Goal: Transaction & Acquisition: Book appointment/travel/reservation

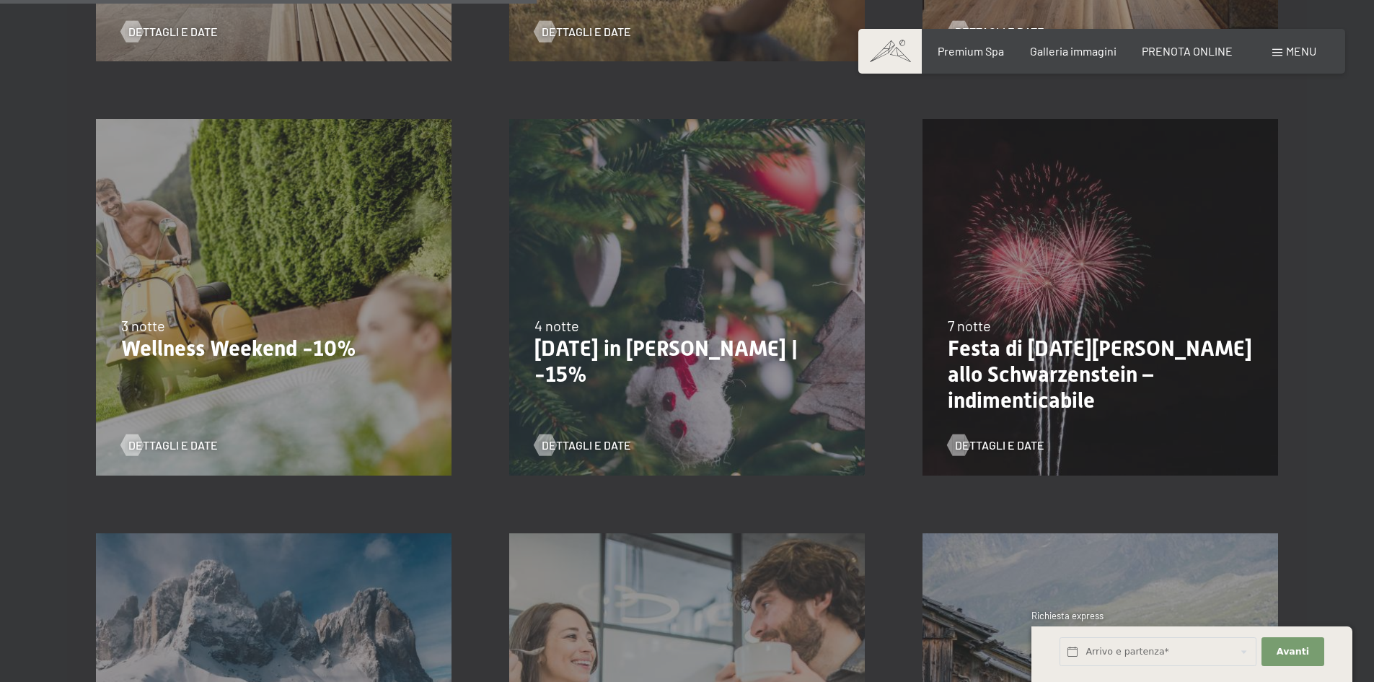
scroll to position [1154, 0]
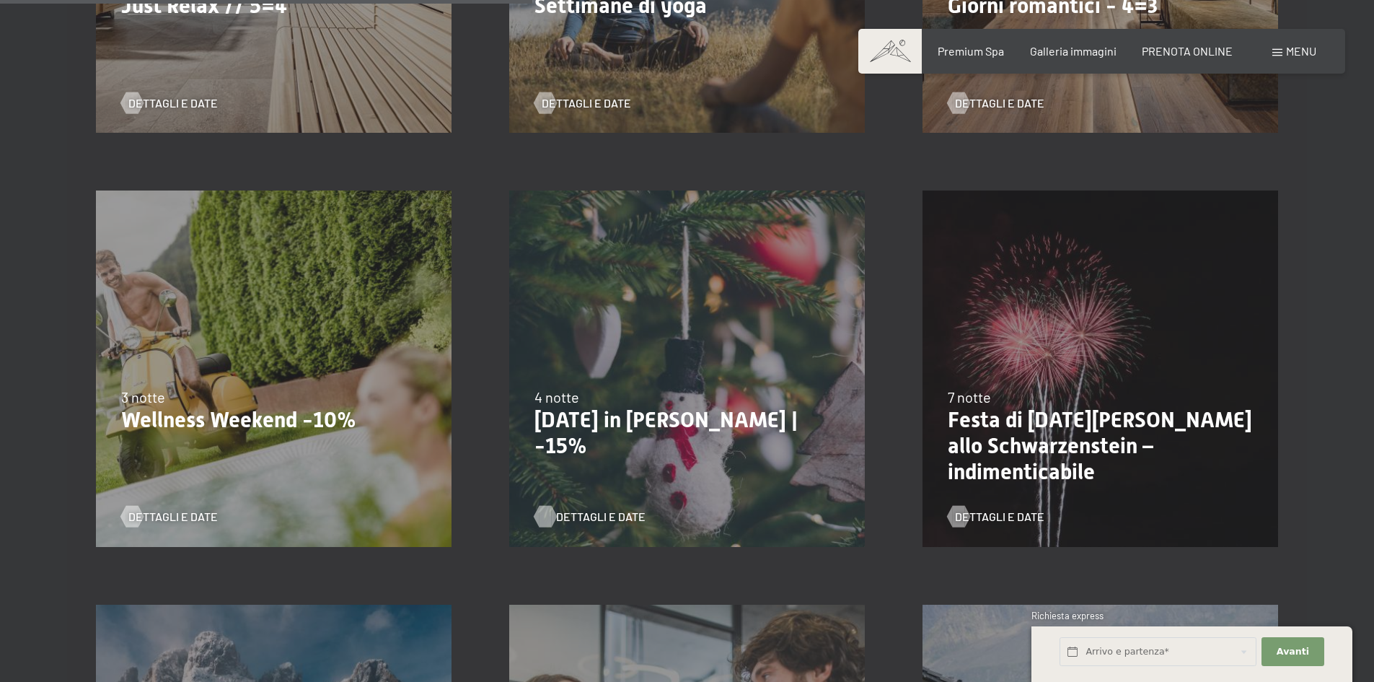
click at [565, 516] on span "Dettagli e Date" at bounding box center [600, 516] width 89 height 16
click at [167, 514] on span "Dettagli e Date" at bounding box center [187, 516] width 89 height 16
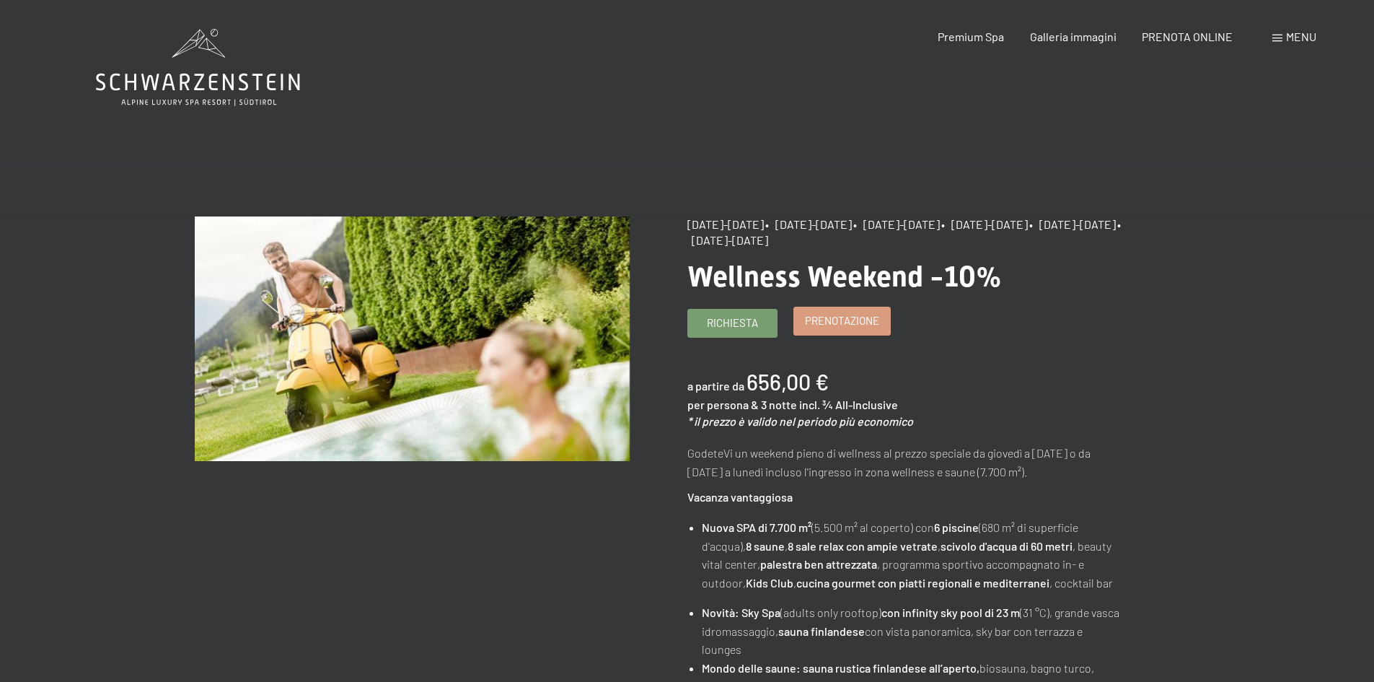
click at [803, 320] on link "Prenotazione" at bounding box center [842, 320] width 96 height 27
click at [818, 321] on span "Prenotazione" at bounding box center [842, 320] width 74 height 15
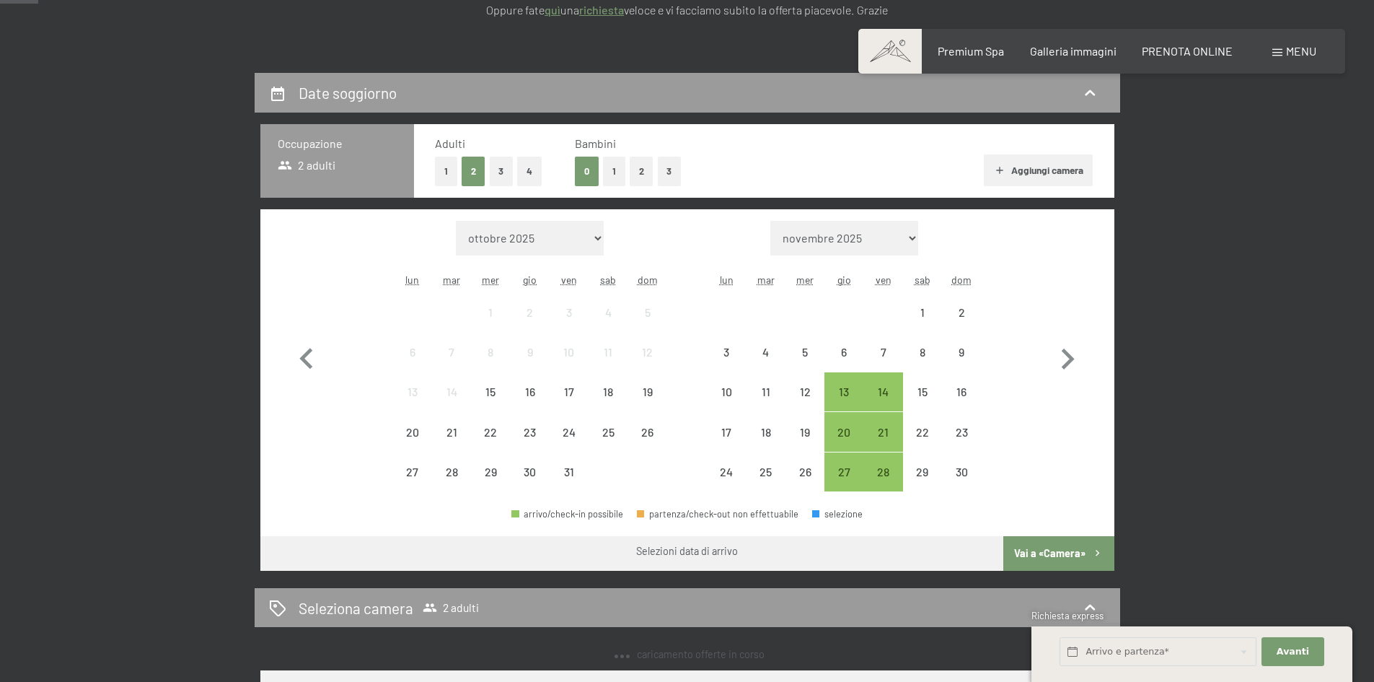
select select "2025-11-01"
select select "2025-12-01"
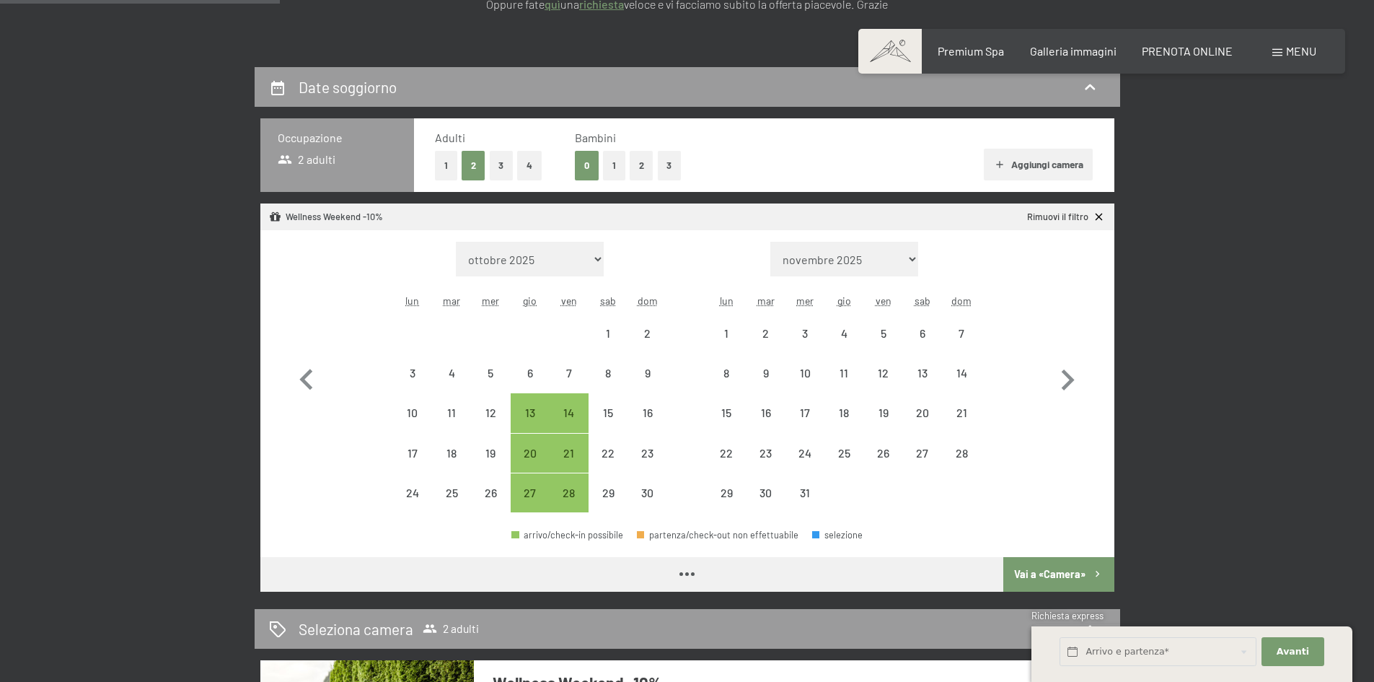
select select "2025-11-01"
select select "[DATE]"
click at [636, 173] on button "2" at bounding box center [642, 166] width 24 height 30
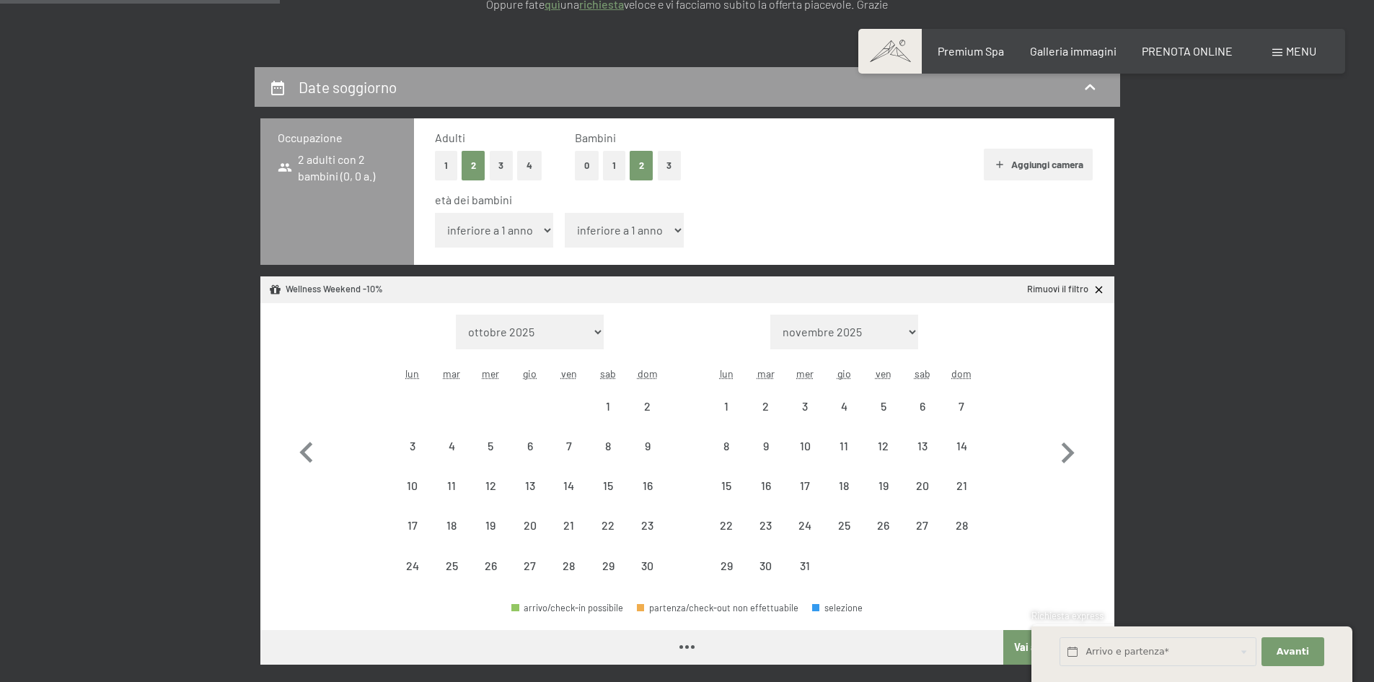
select select "[DATE]"
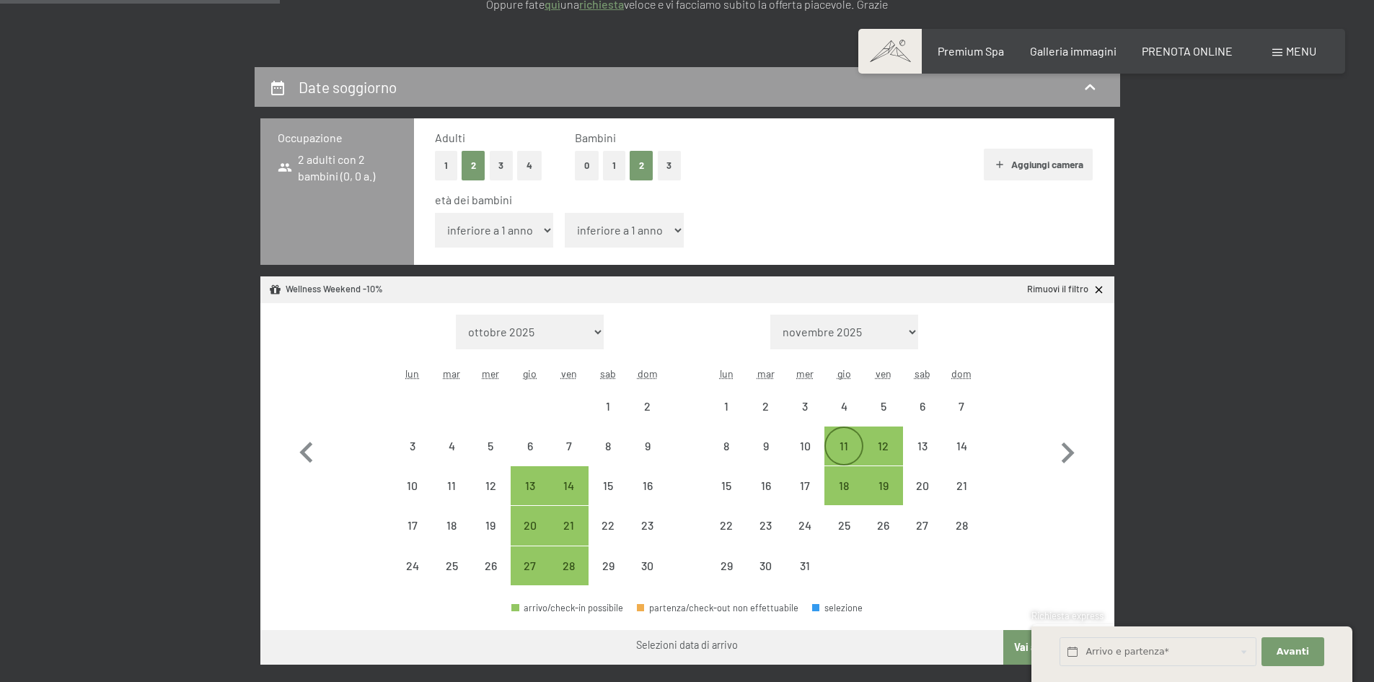
click at [842, 446] on div "11" at bounding box center [844, 458] width 36 height 36
select select "[DATE]"
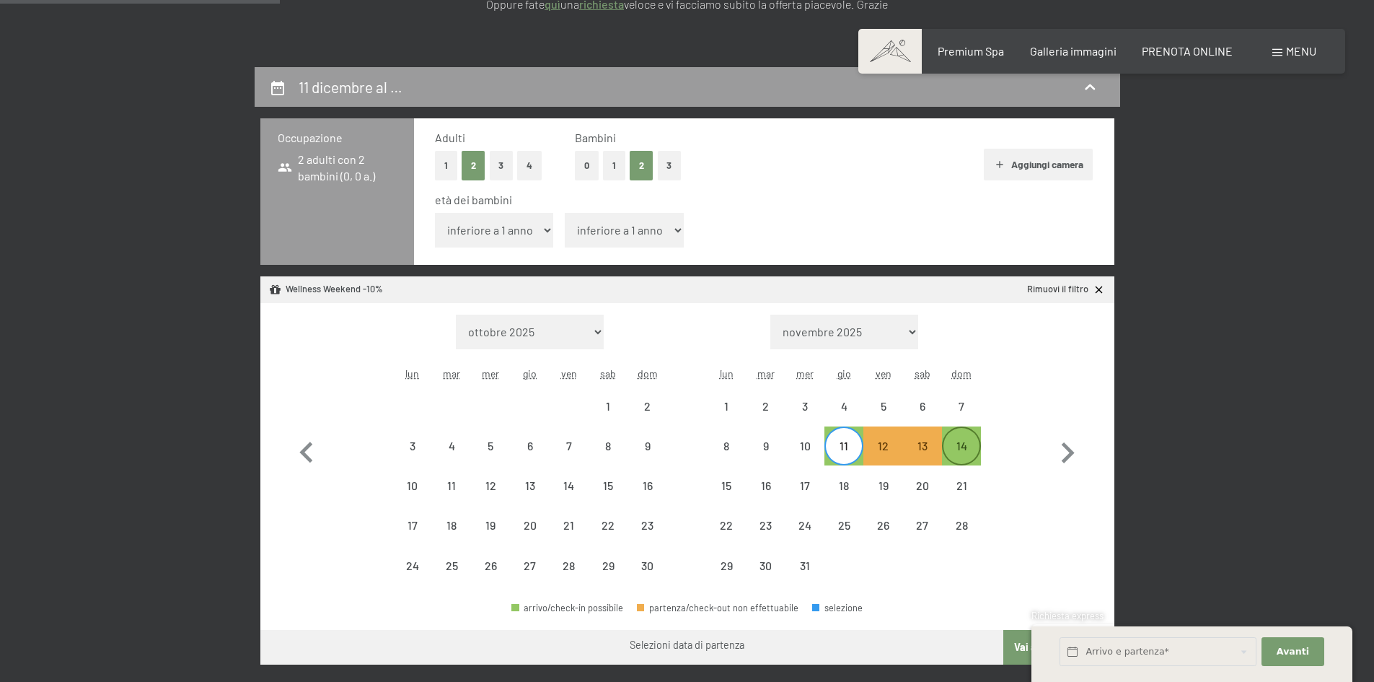
click at [956, 452] on div "14" at bounding box center [961, 458] width 36 height 36
select select "[DATE]"
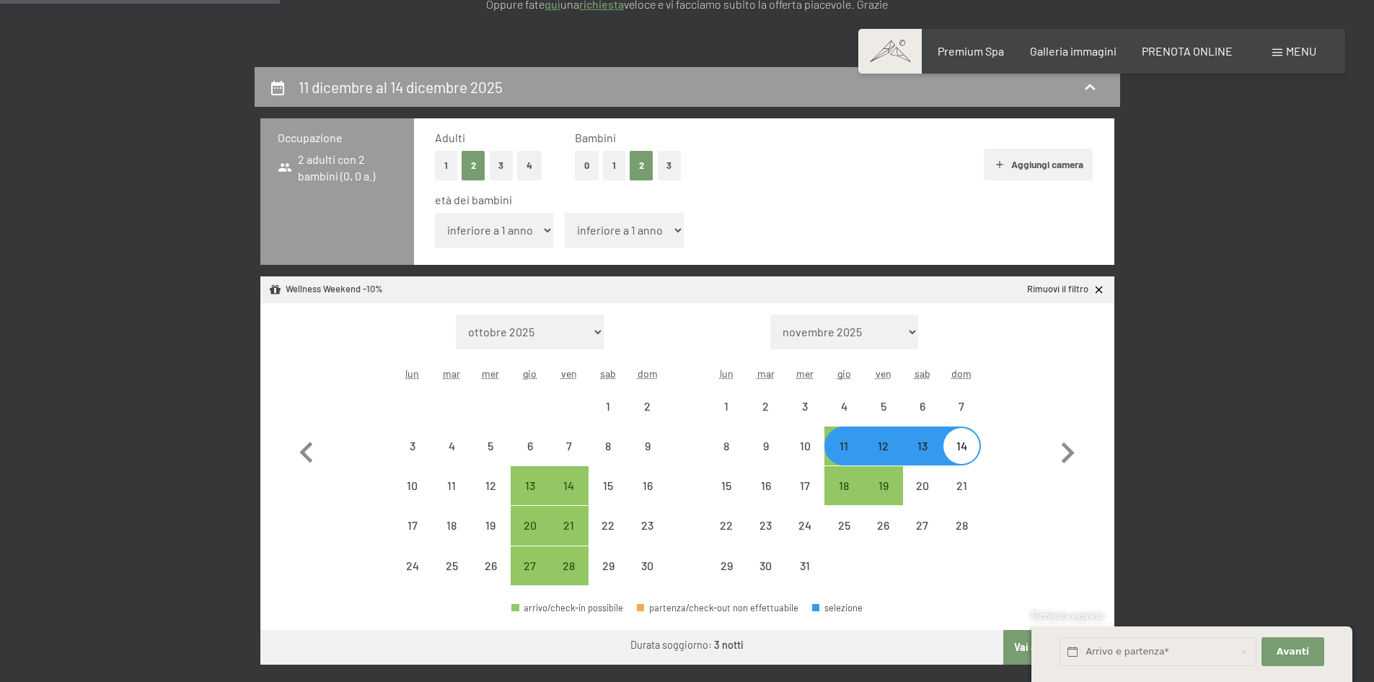
select select "[DATE]"
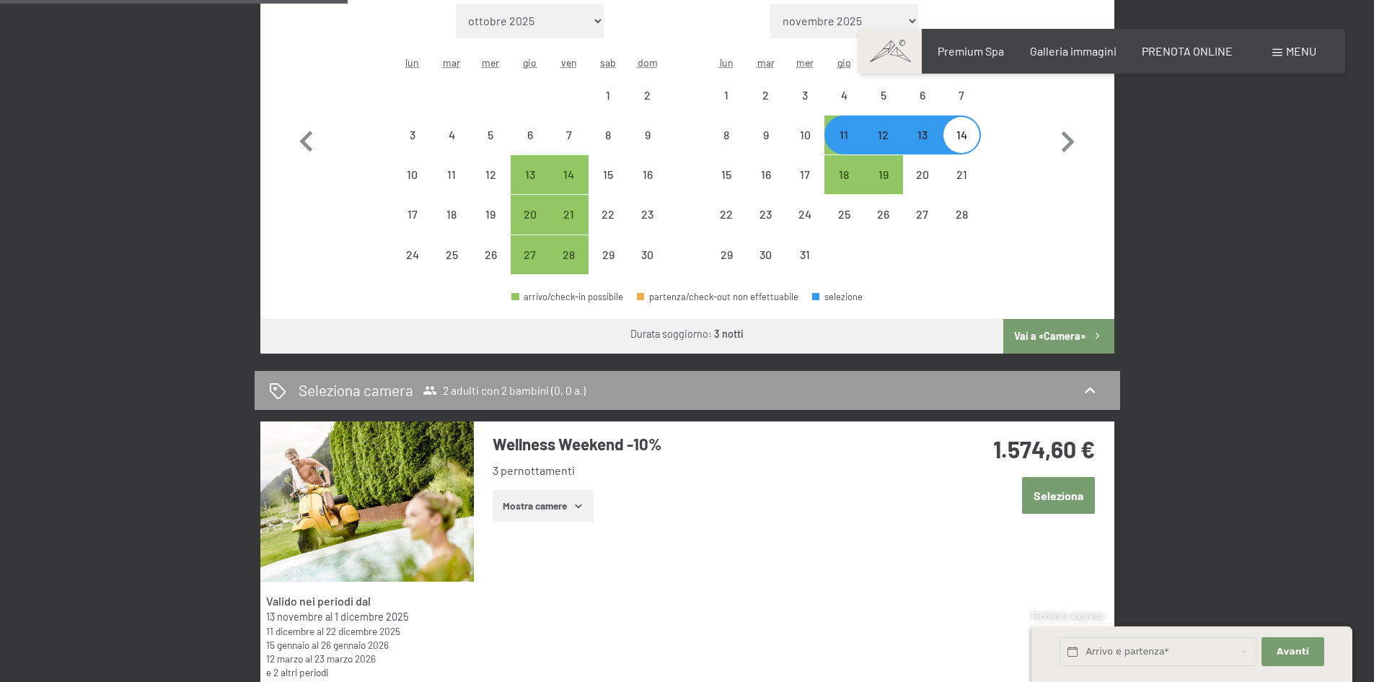
scroll to position [433, 0]
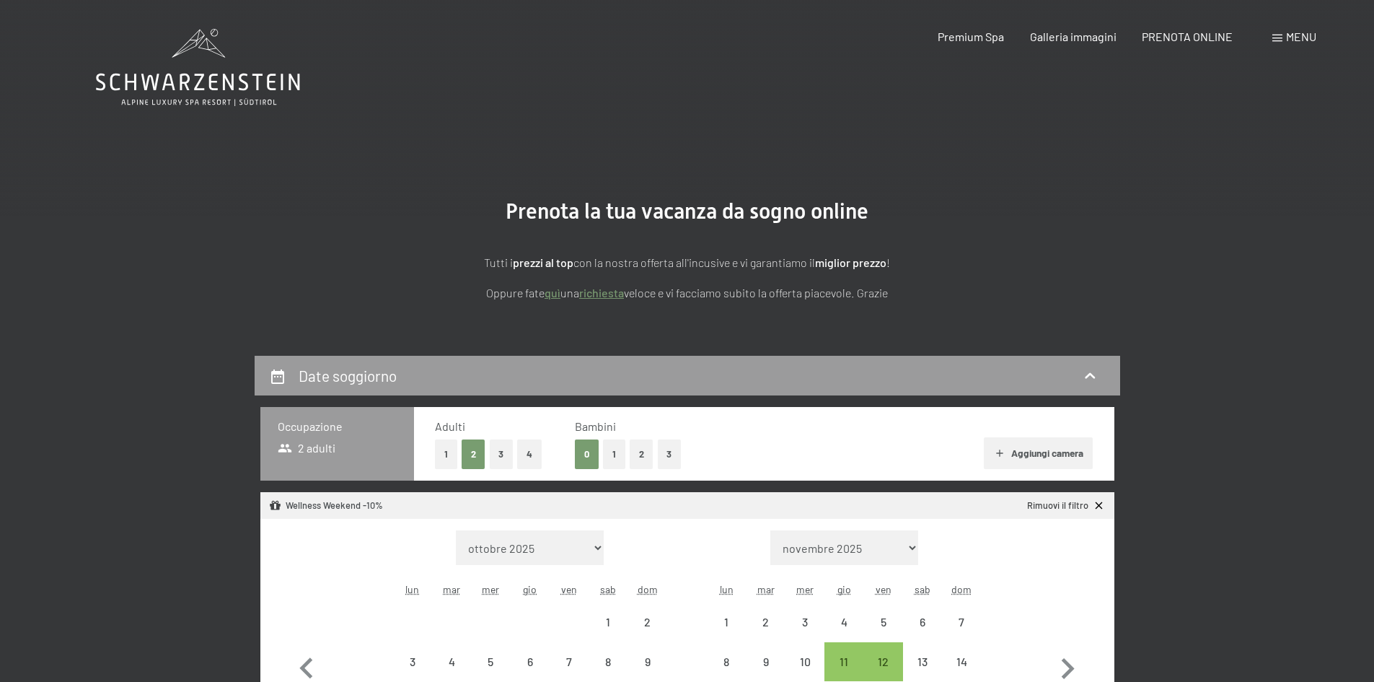
select select "[DATE]"
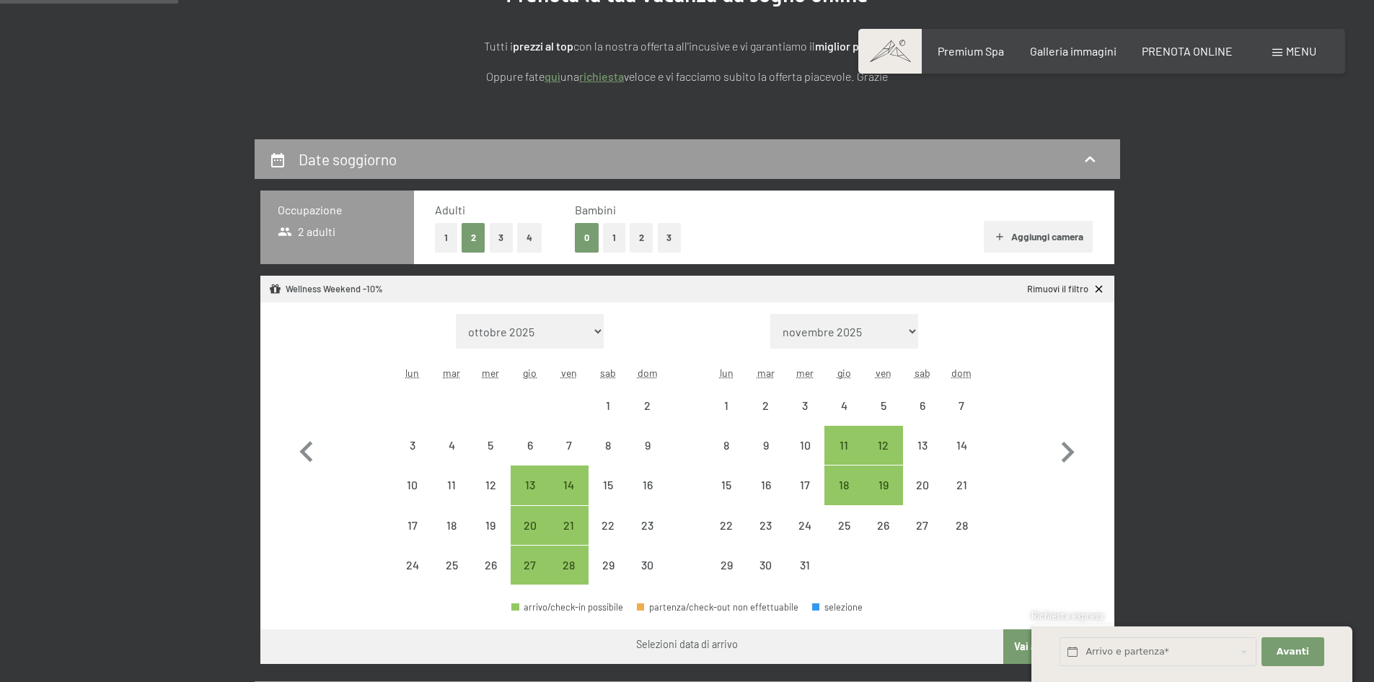
click at [323, 292] on div "Wellness Weekend -10%" at bounding box center [326, 289] width 114 height 13
click at [643, 238] on button "2" at bounding box center [642, 238] width 24 height 30
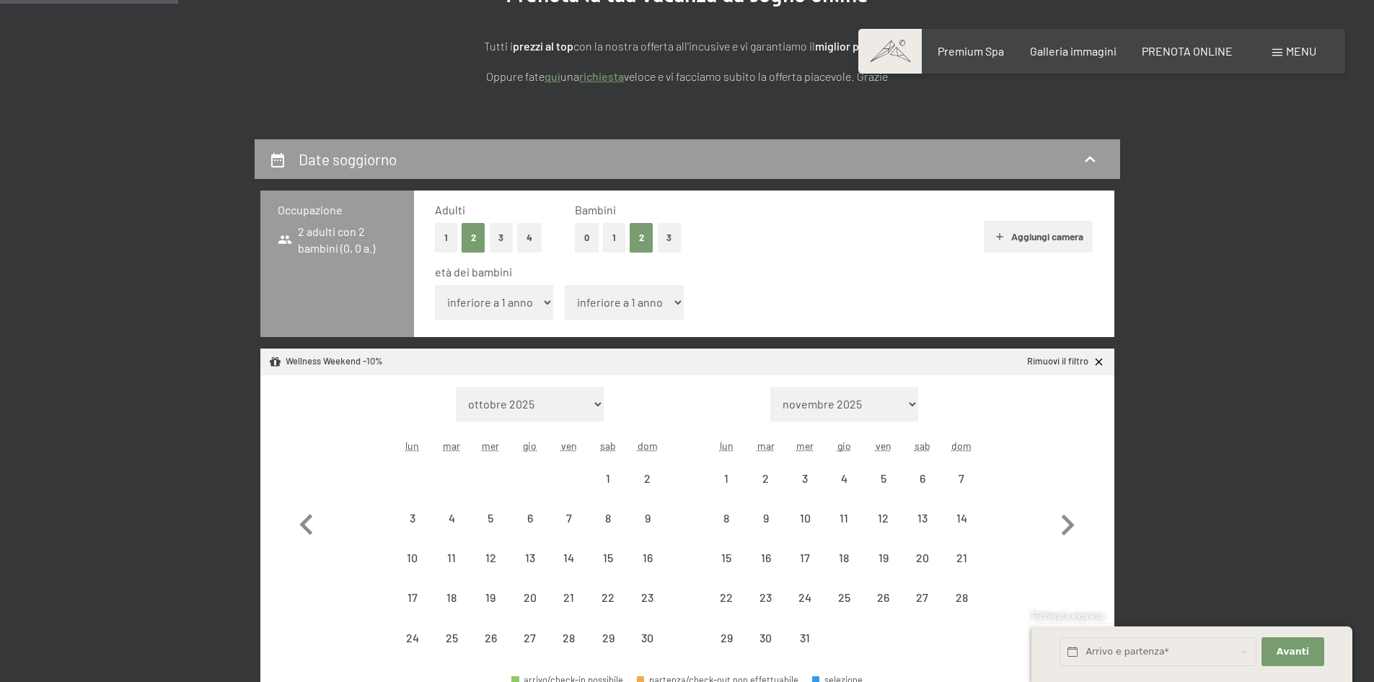
select select "[DATE]"
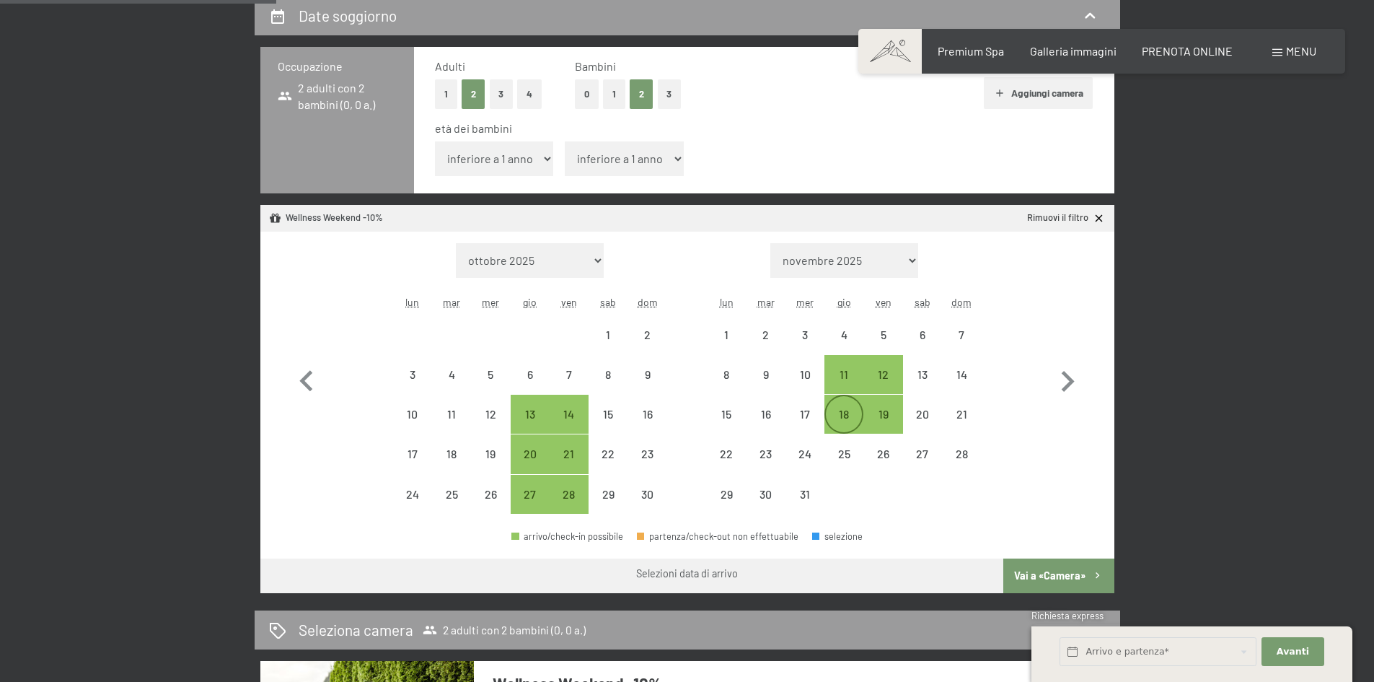
scroll to position [361, 0]
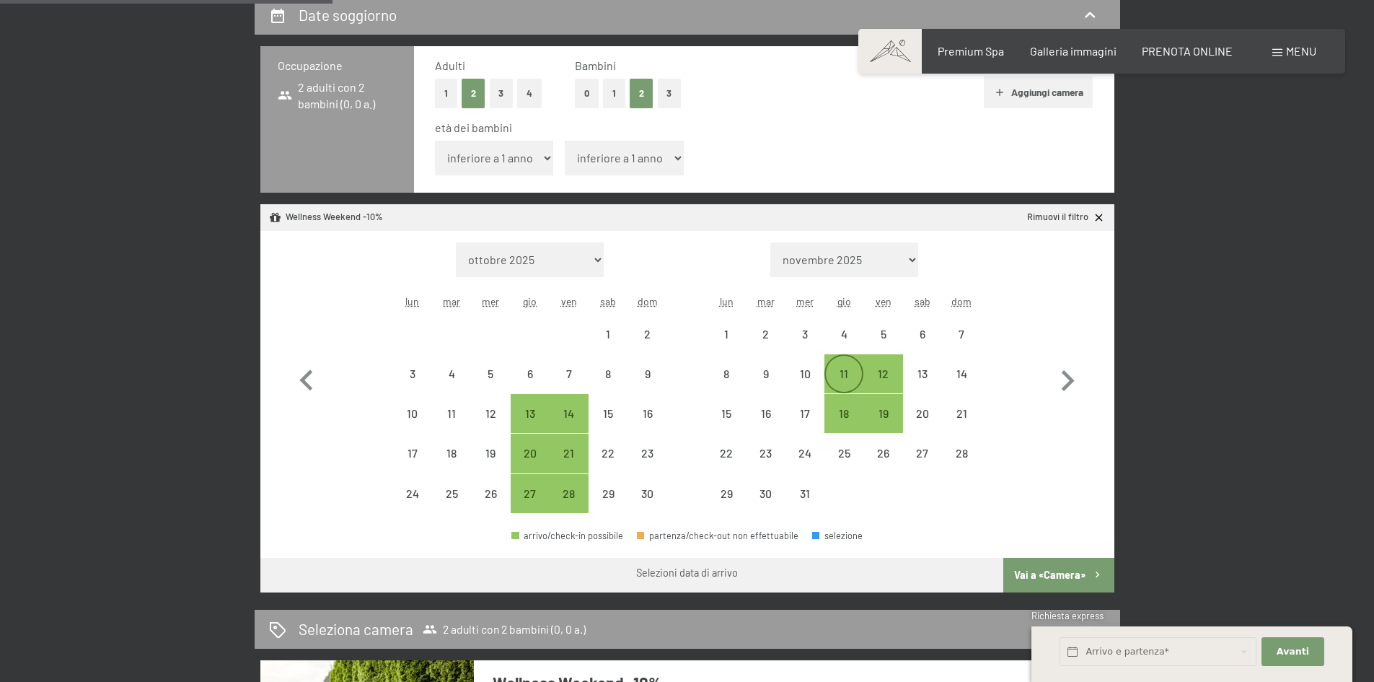
click at [844, 371] on div "11" at bounding box center [844, 386] width 36 height 36
select select "[DATE]"
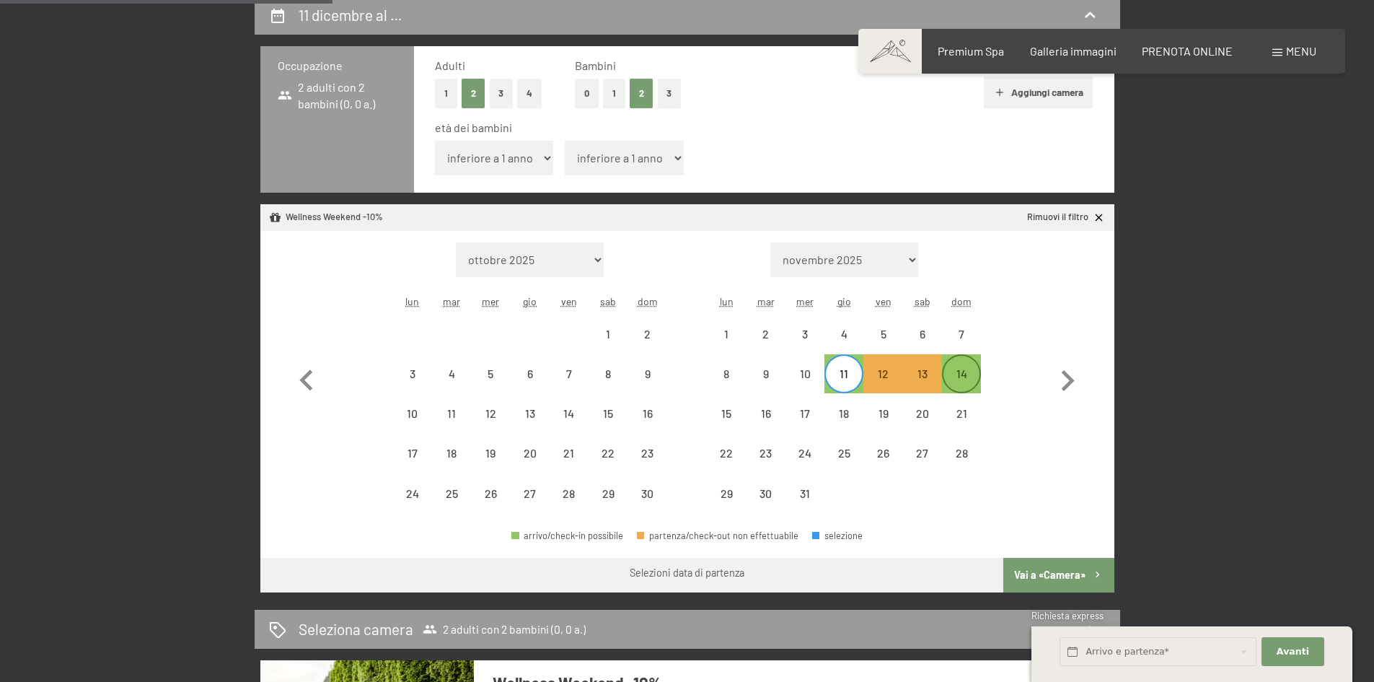
click at [961, 368] on div "14" at bounding box center [961, 386] width 36 height 36
select select "[DATE]"
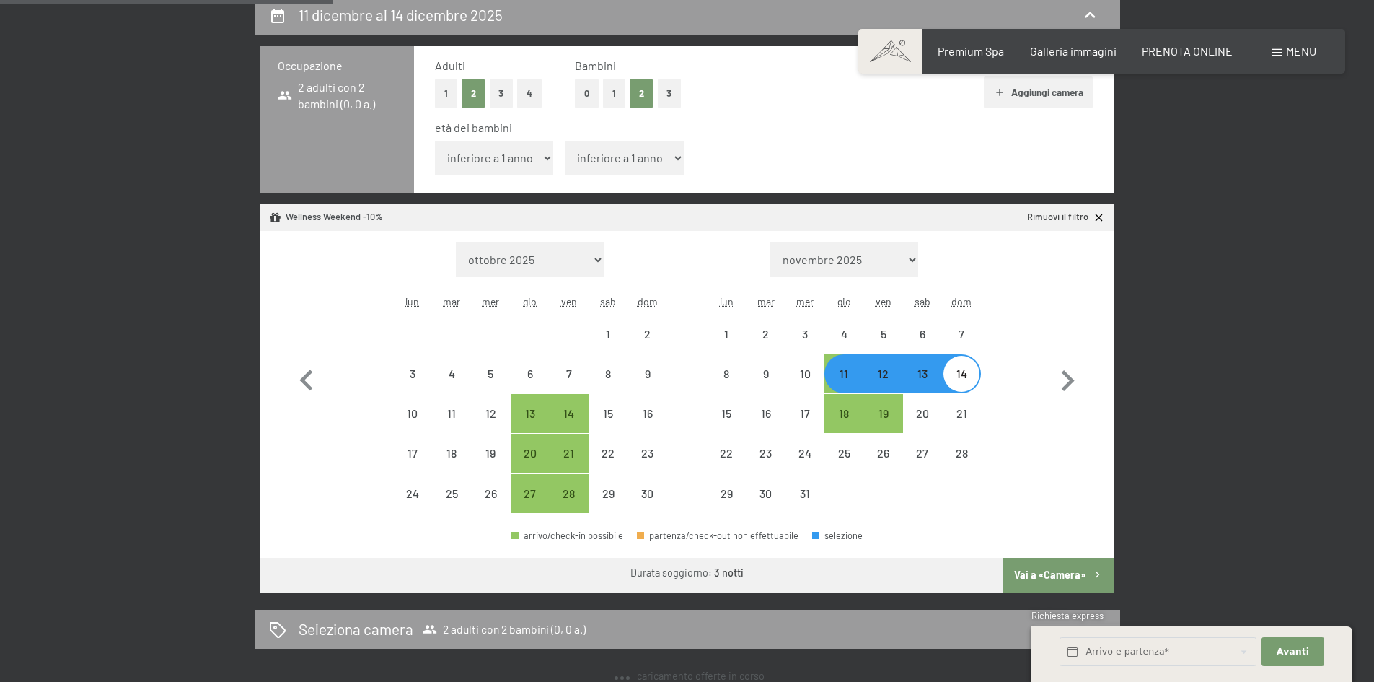
select select "[DATE]"
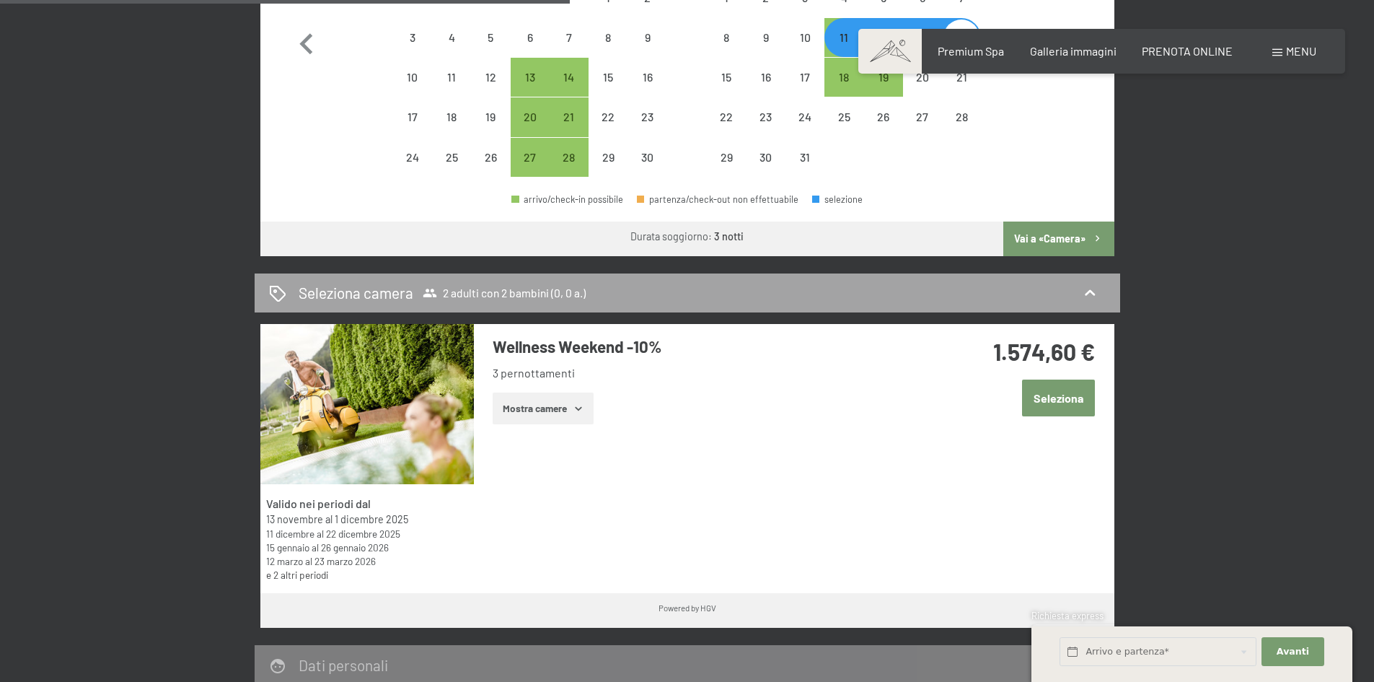
scroll to position [721, 0]
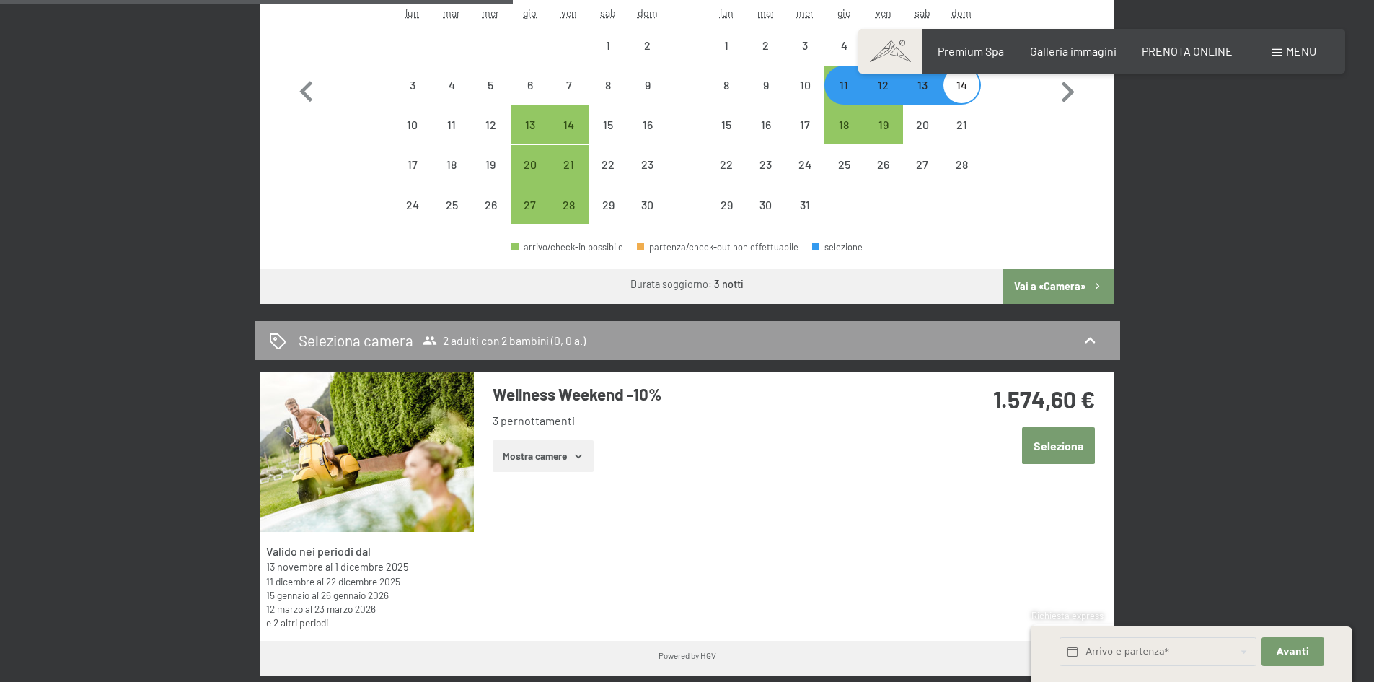
click at [1043, 451] on button "Seleziona" at bounding box center [1058, 445] width 73 height 37
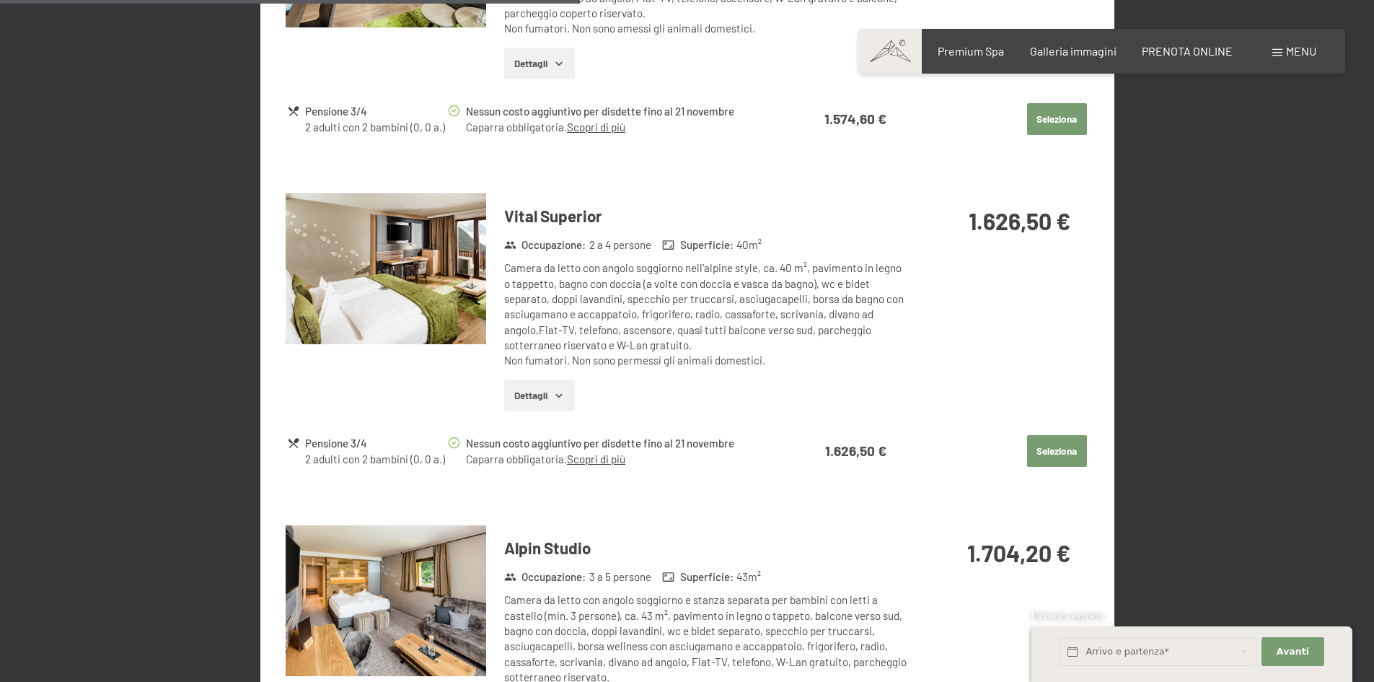
scroll to position [1217, 0]
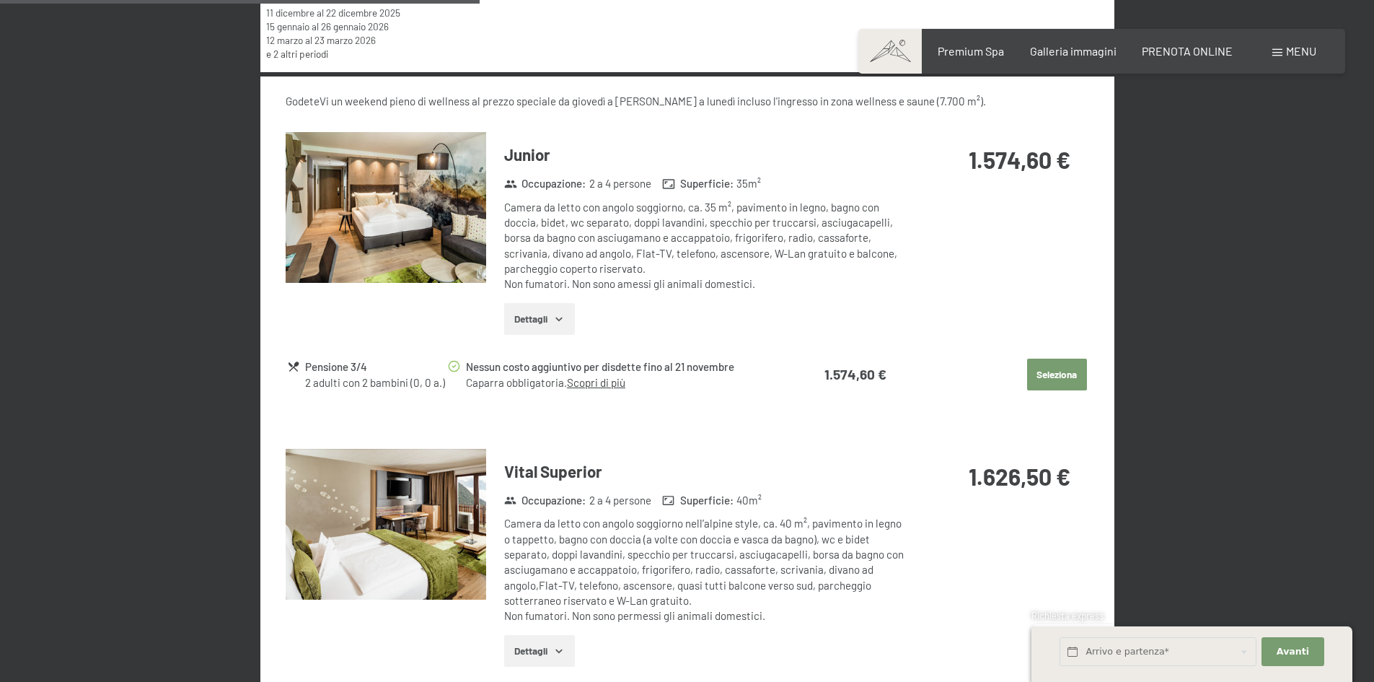
click at [1075, 370] on button "Seleziona" at bounding box center [1057, 374] width 60 height 32
select select "[DATE]"
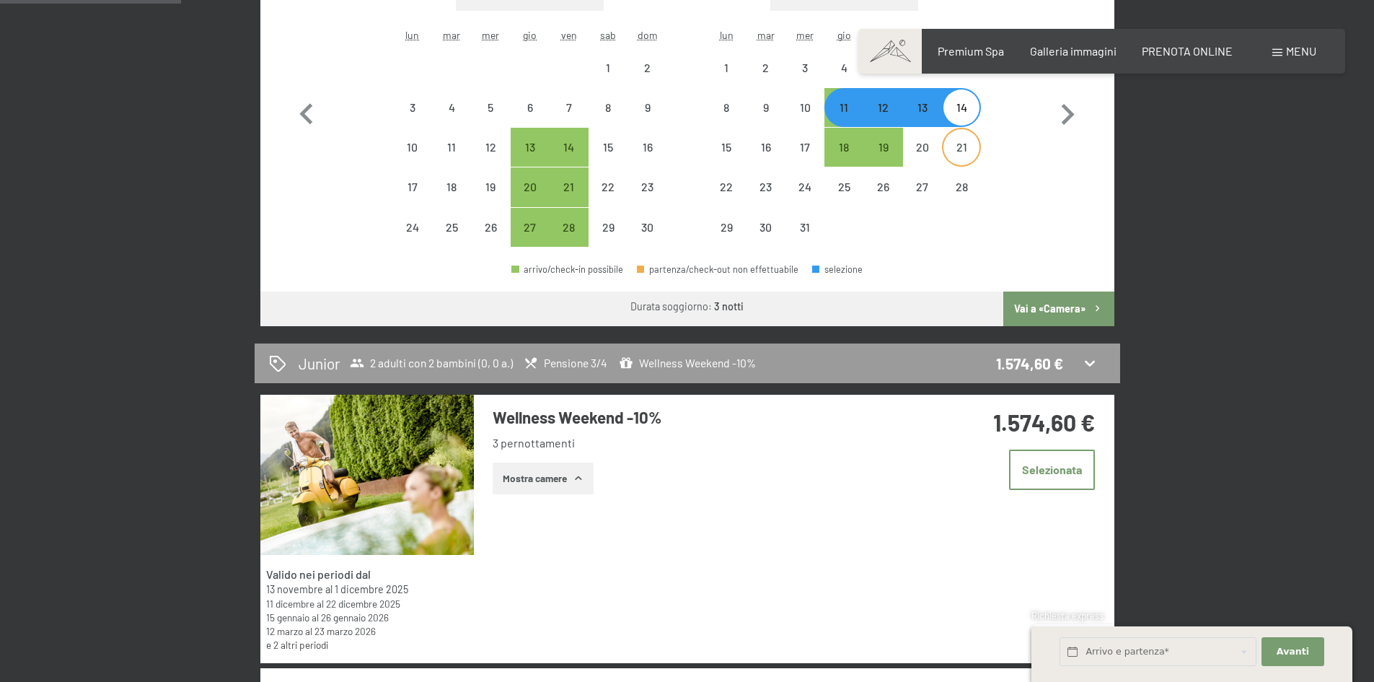
scroll to position [644, 0]
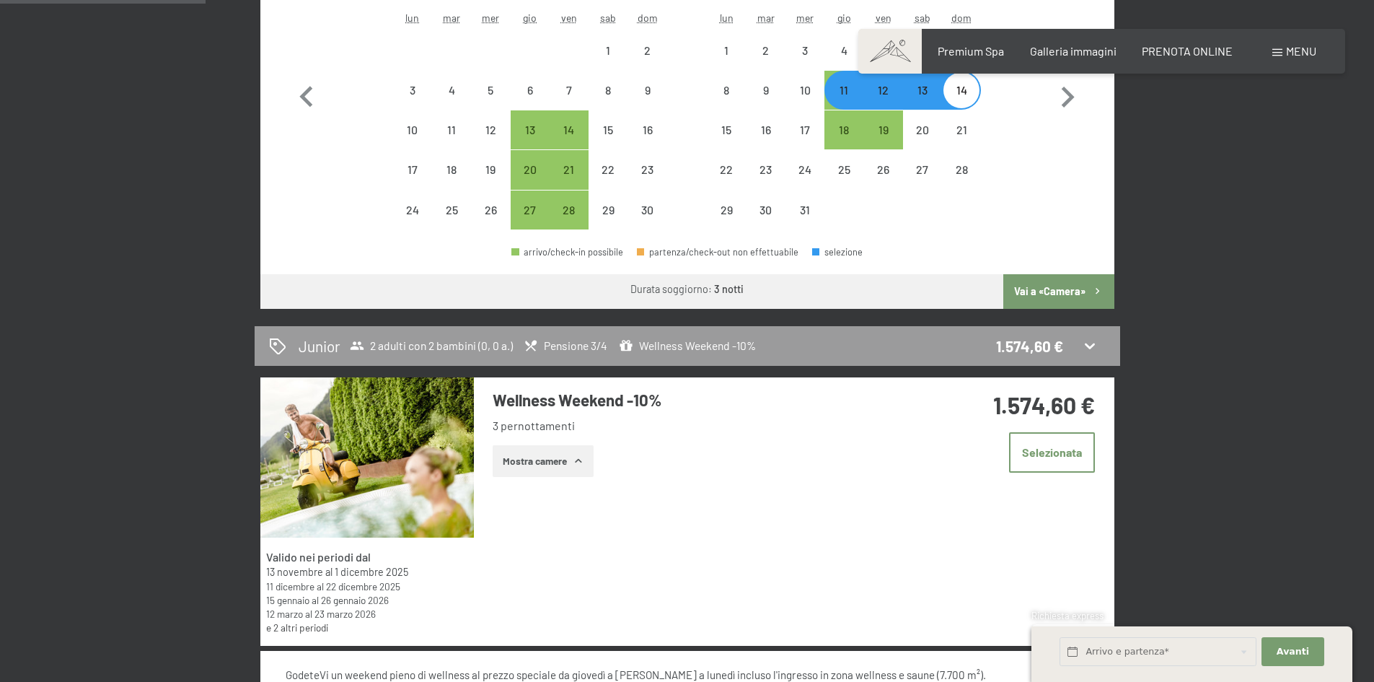
click at [562, 469] on button "Mostra camere" at bounding box center [543, 461] width 101 height 32
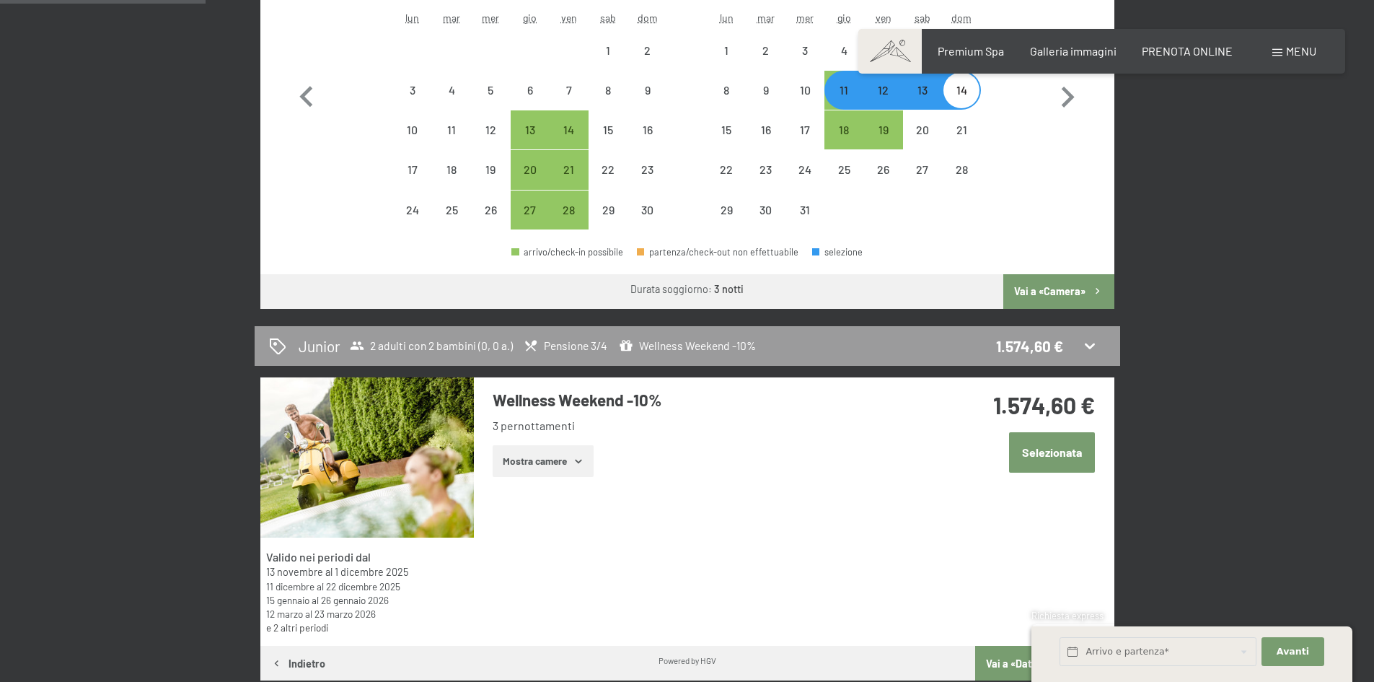
click at [1057, 453] on button "Selezionata" at bounding box center [1052, 452] width 86 height 40
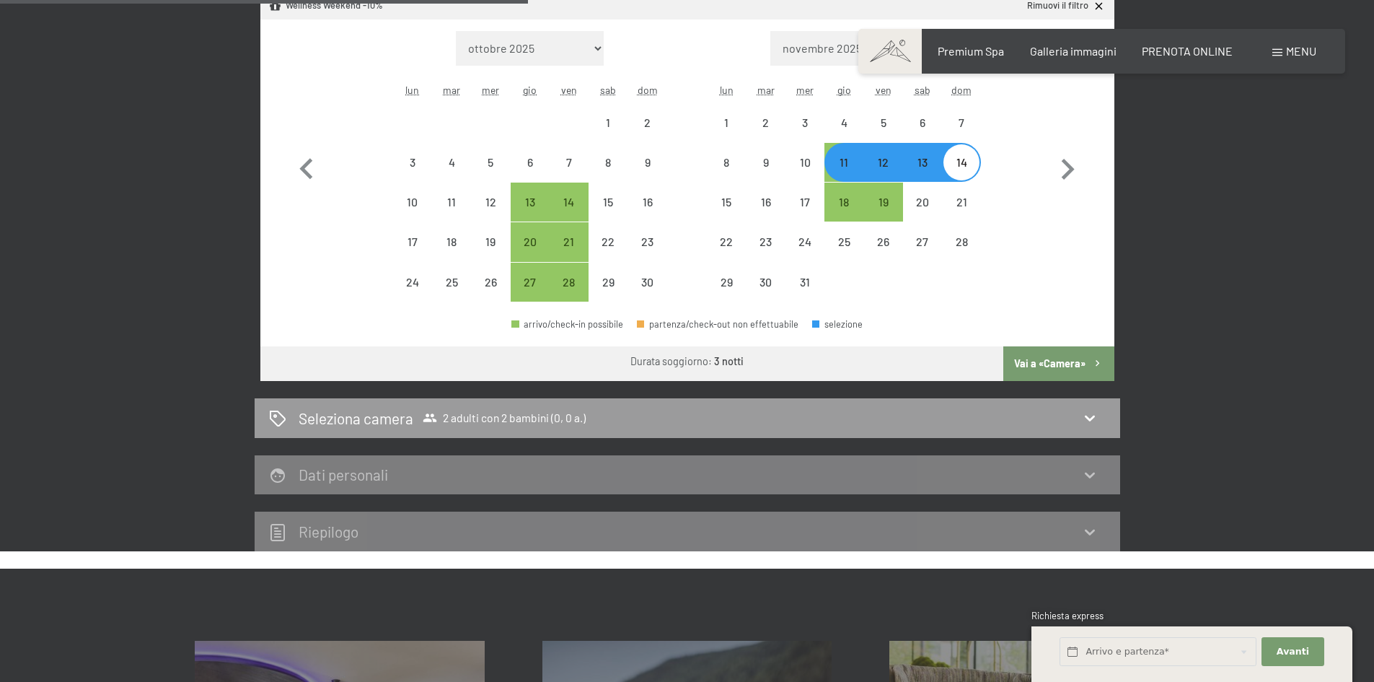
click at [1039, 361] on button "Vai a «Camera»" at bounding box center [1058, 363] width 110 height 35
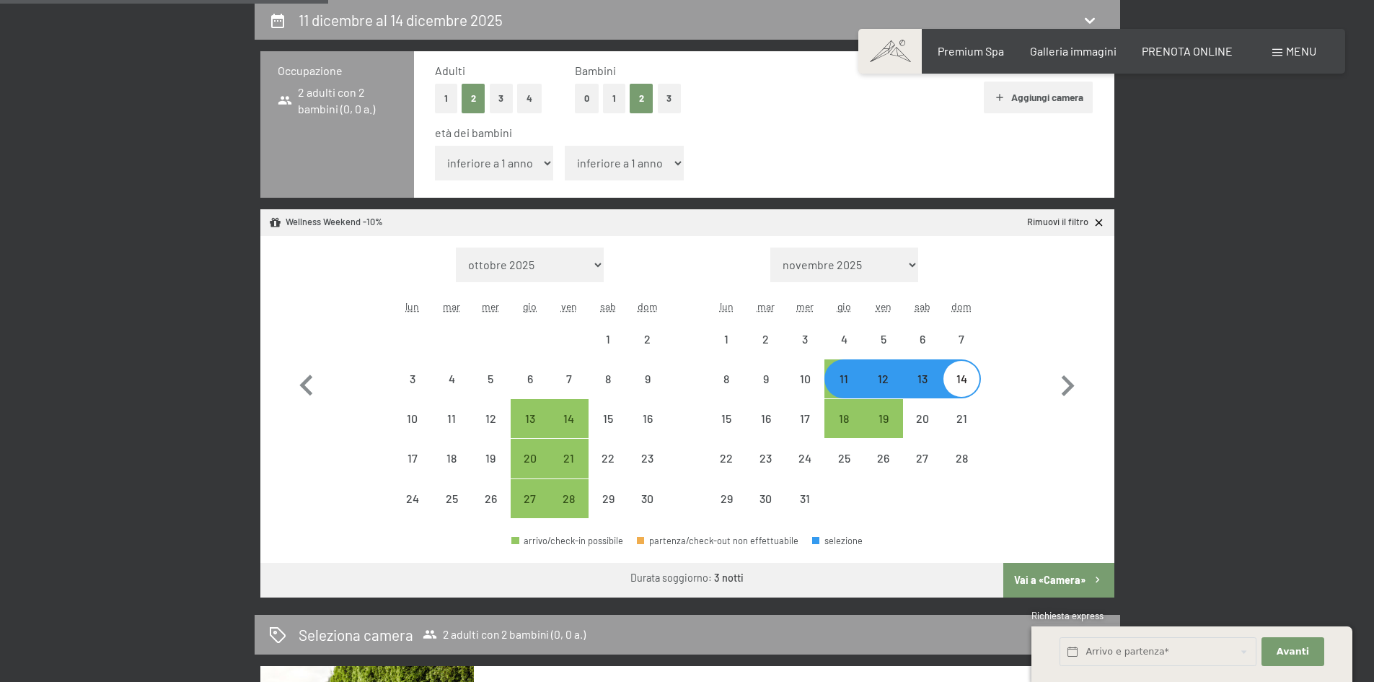
click at [1049, 577] on button "Vai a «Camera»" at bounding box center [1058, 580] width 110 height 35
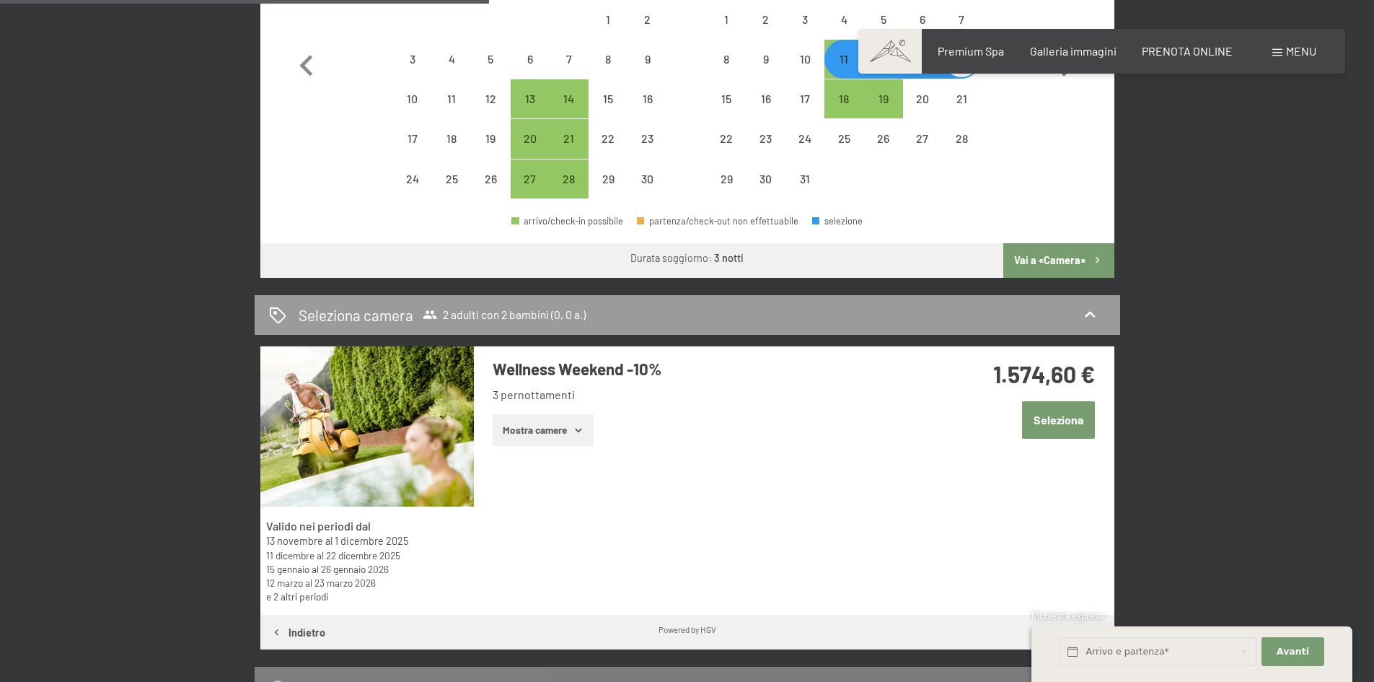
scroll to position [716, 0]
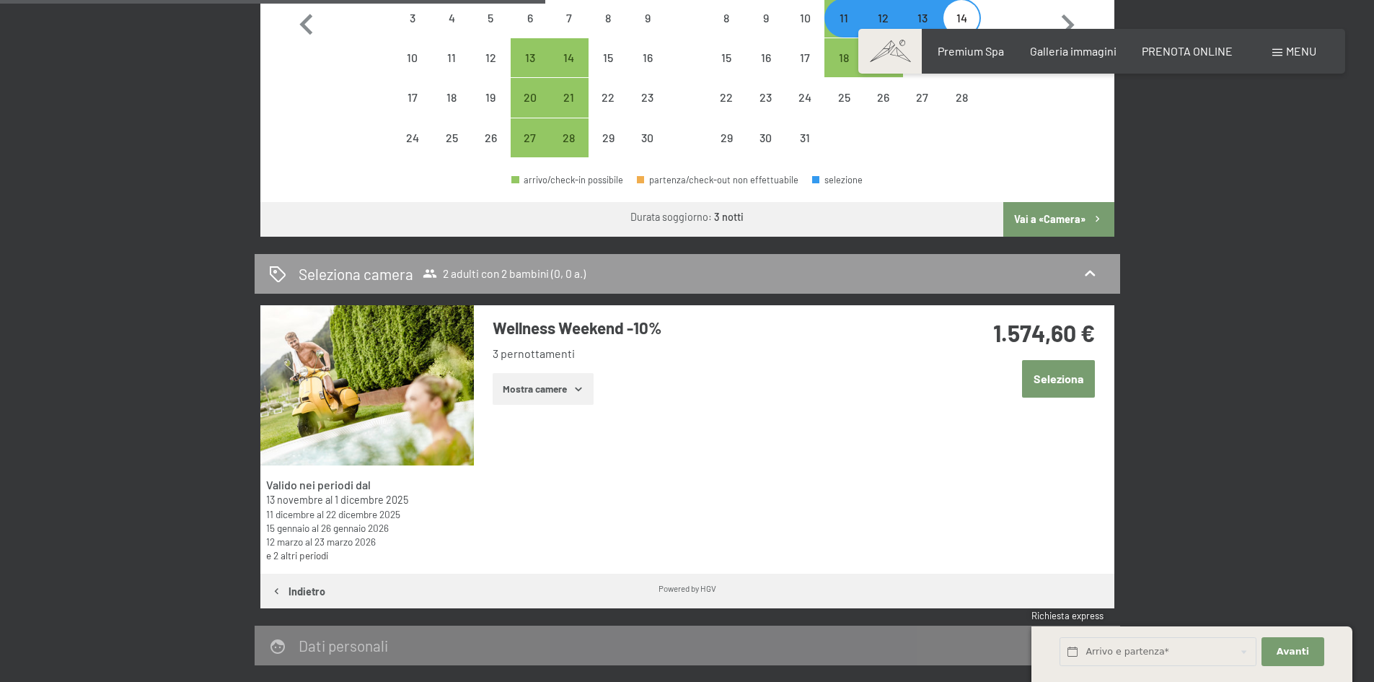
click at [1045, 381] on button "Seleziona" at bounding box center [1058, 378] width 73 height 37
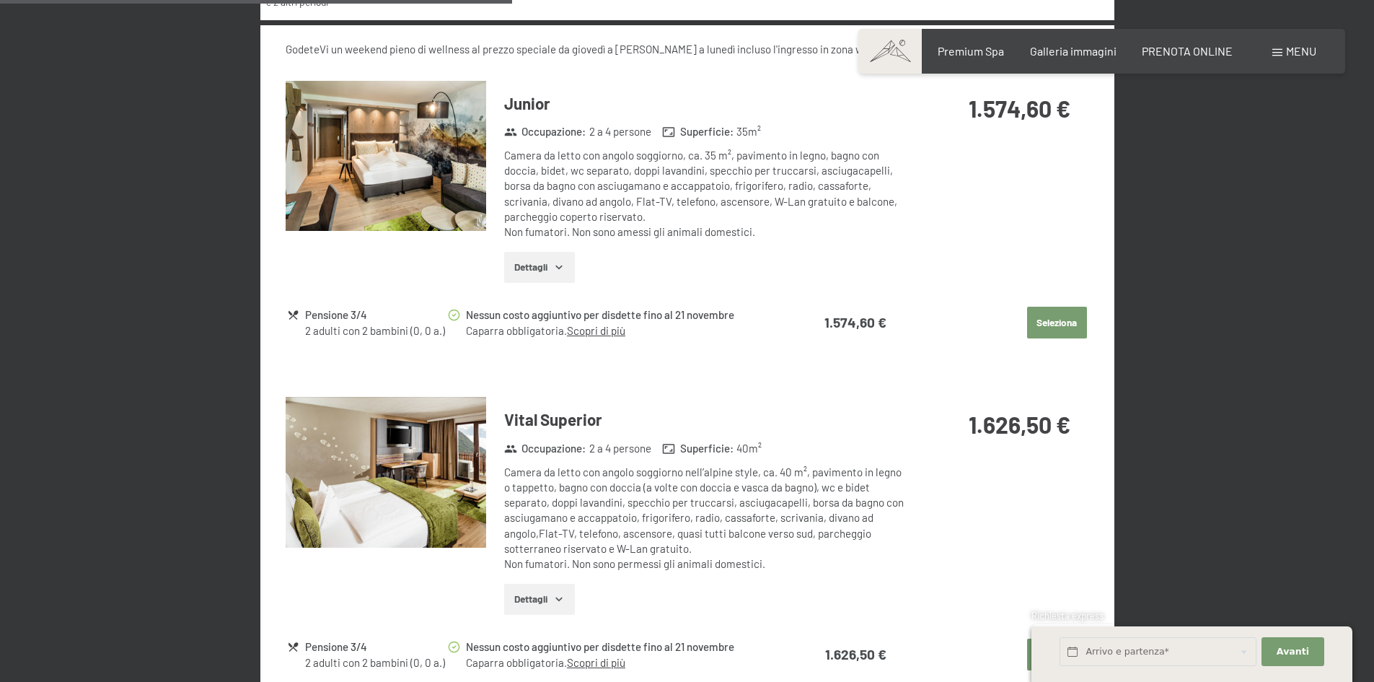
scroll to position [1290, 0]
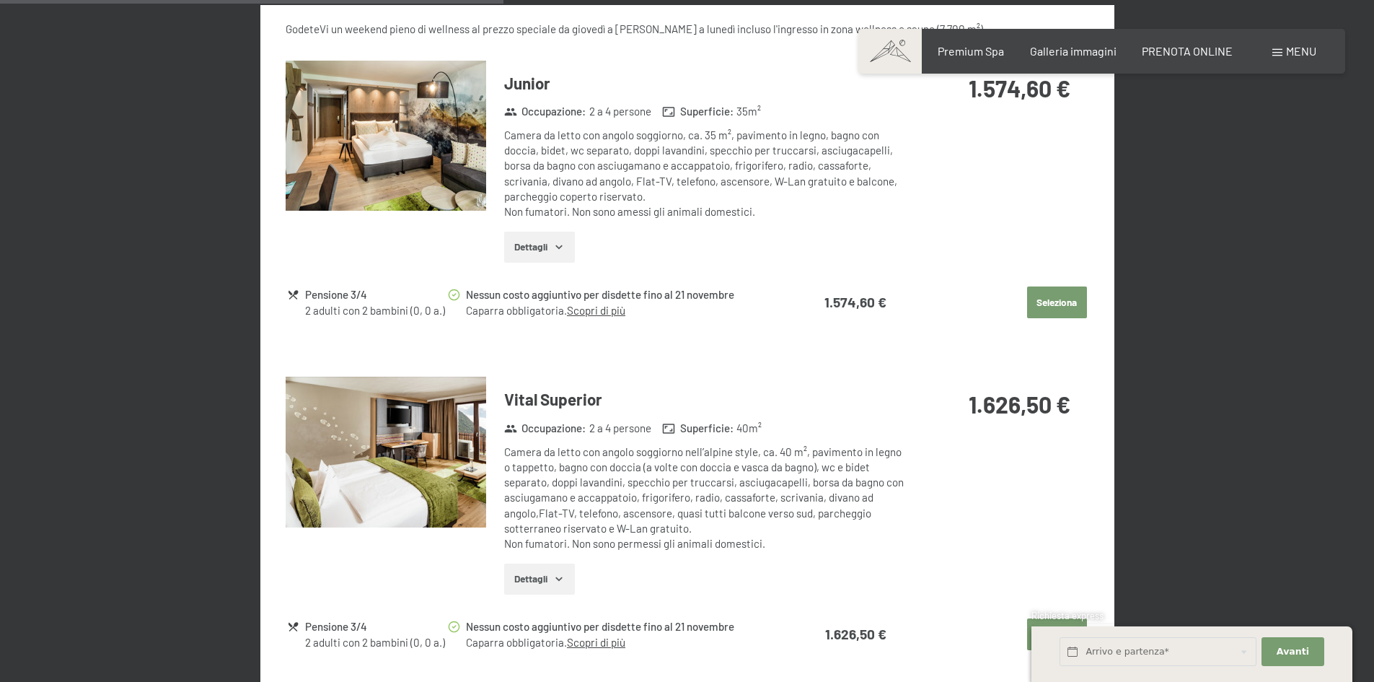
click at [1046, 299] on button "Seleziona" at bounding box center [1057, 302] width 60 height 32
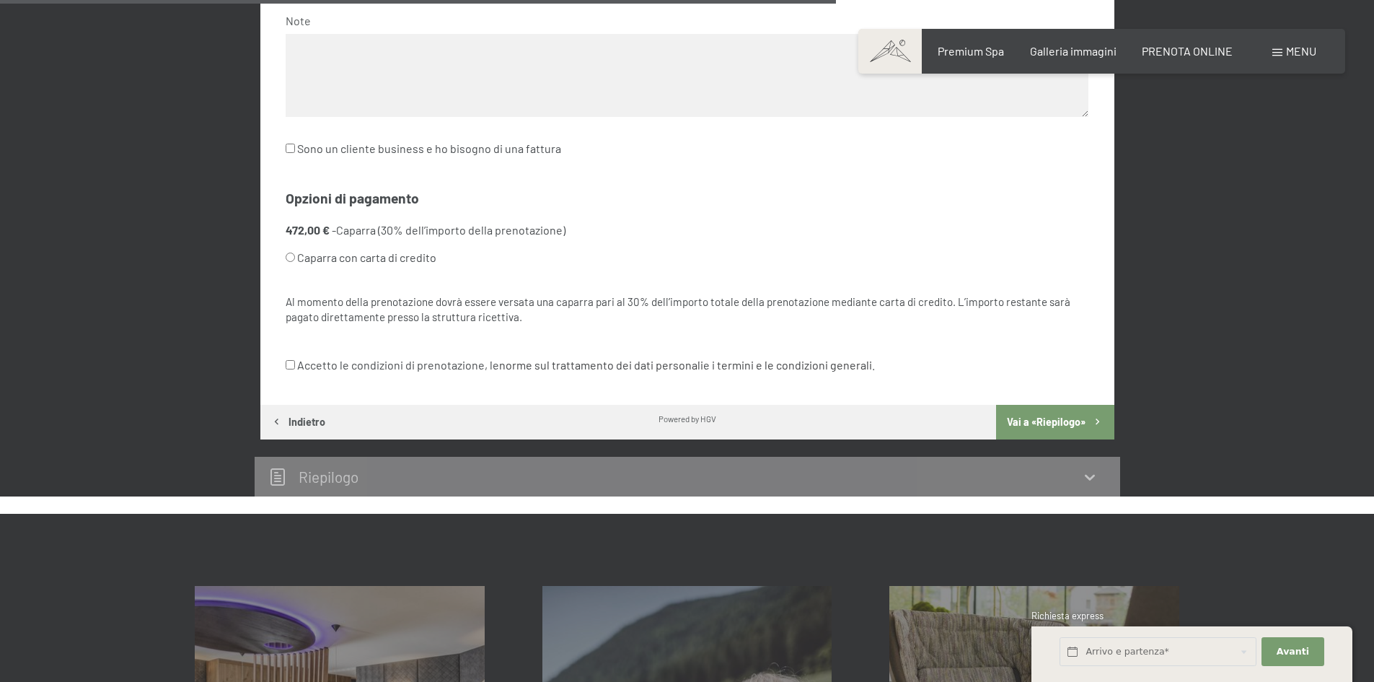
scroll to position [1365, 0]
